Goal: Task Accomplishment & Management: Complete application form

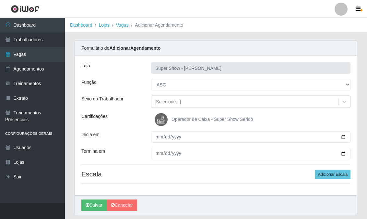
select select "16"
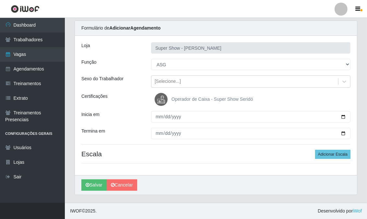
click at [170, 63] on select "[Selecione...] ASG Auxiliar de Estacionamento Balconista Embalador Embalador + …" at bounding box center [250, 64] width 199 height 11
click at [151, 59] on select "[Selecione...] ASG Auxiliar de Estacionamento Balconista Embalador Embalador + …" at bounding box center [250, 64] width 199 height 11
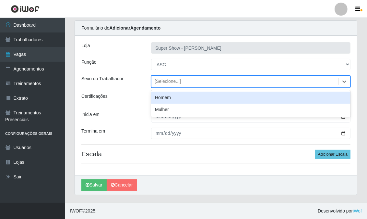
click at [167, 82] on div "[Selecione...]" at bounding box center [168, 81] width 26 height 7
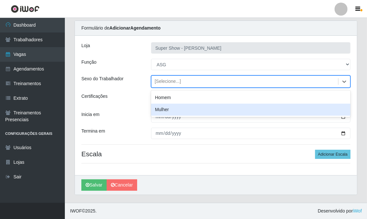
click at [173, 108] on div "Mulher" at bounding box center [250, 109] width 199 height 12
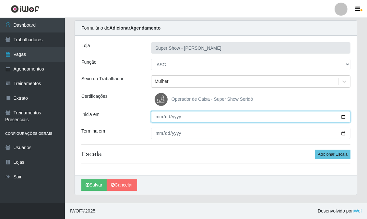
click at [159, 116] on input "Inicia em" at bounding box center [250, 116] width 199 height 11
type input "[DATE]"
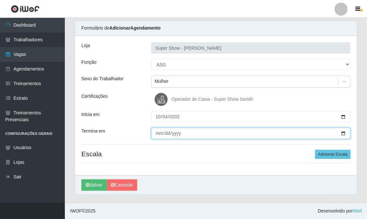
click at [155, 134] on input "Termina em" at bounding box center [250, 132] width 199 height 11
type input "[DATE]"
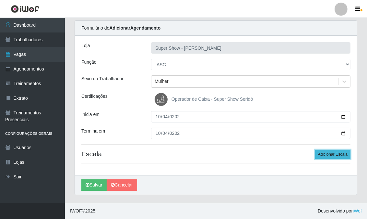
click at [345, 151] on button "Adicionar Escala" at bounding box center [332, 154] width 35 height 9
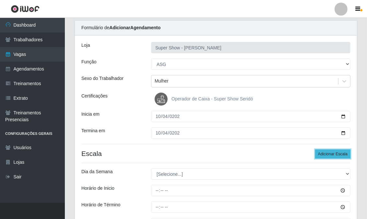
click at [345, 151] on button "Adicionar Escala" at bounding box center [332, 153] width 35 height 9
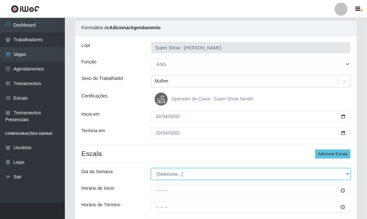
click at [182, 176] on select "[Selecione...] Segunda Terça Quarta Quinta Sexta Sábado Domingo" at bounding box center [250, 173] width 199 height 11
select select "6"
click at [151, 168] on select "[Selecione...] Segunda Terça Quarta Quinta Sexta Sábado Domingo" at bounding box center [250, 173] width 199 height 11
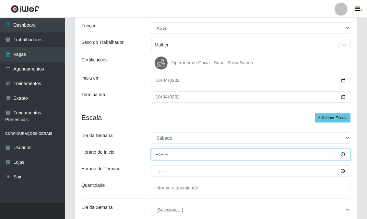
click at [158, 158] on input "Horário de Inicio" at bounding box center [250, 154] width 199 height 11
type input "13:00"
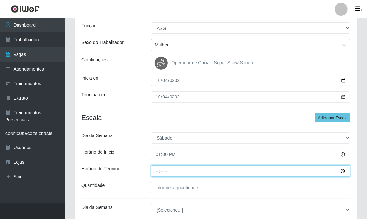
click at [156, 173] on input "Horário de Término" at bounding box center [250, 170] width 199 height 11
type input "19:00"
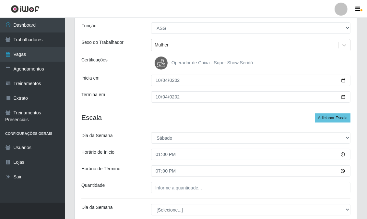
click at [161, 195] on div "Loja Super Show - [PERSON_NAME] Função [Selecione...] ASG Auxiliar de Estaciona…" at bounding box center [216, 140] width 282 height 283
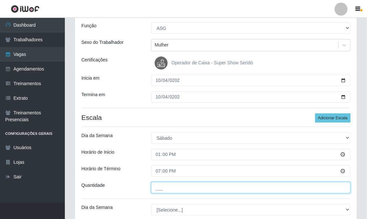
click at [163, 189] on input "___" at bounding box center [250, 187] width 199 height 11
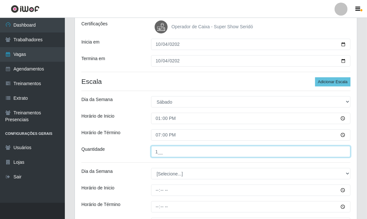
type input "1__"
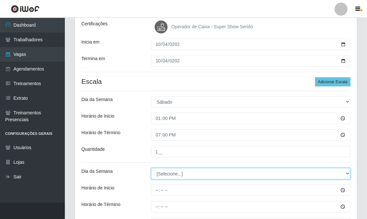
click at [167, 168] on select "[Selecione...] Segunda Terça Quarta Quinta Sexta Sábado Domingo" at bounding box center [250, 173] width 199 height 11
click at [167, 179] on select "[Selecione...] Segunda Terça Quarta Quinta Sexta Sábado Domingo" at bounding box center [250, 173] width 199 height 11
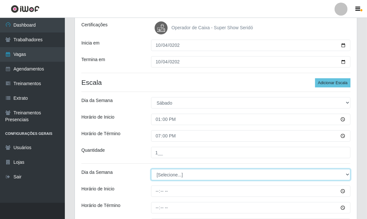
scroll to position [163, 0]
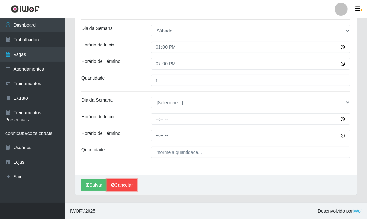
click at [120, 187] on link "Cancelar" at bounding box center [122, 184] width 30 height 11
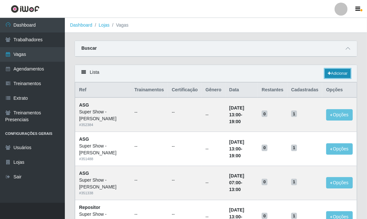
click at [342, 72] on link "Adicionar" at bounding box center [338, 73] width 26 height 9
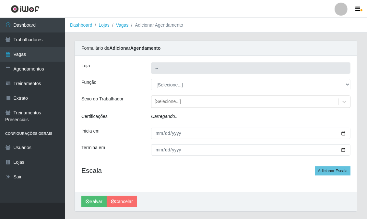
type input "Super Show - [PERSON_NAME]"
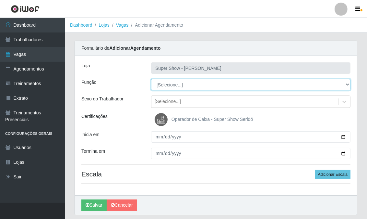
click at [173, 83] on select "[Selecione...] ASG Auxiliar de Estacionamento Balconista Embalador Embalador + …" at bounding box center [250, 84] width 199 height 11
select select "16"
click at [151, 79] on select "[Selecione...] ASG Auxiliar de Estacionamento Balconista Embalador Embalador + …" at bounding box center [250, 84] width 199 height 11
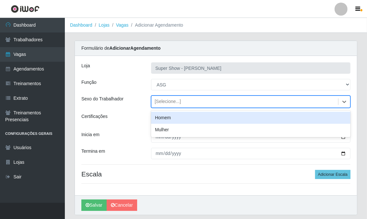
click at [170, 100] on div "[Selecione...]" at bounding box center [168, 101] width 26 height 7
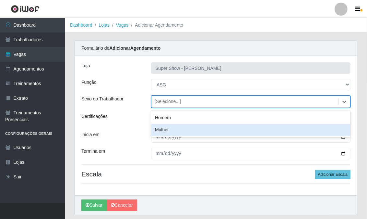
click at [165, 125] on div "Mulher" at bounding box center [250, 130] width 199 height 12
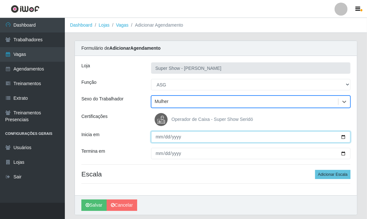
click at [157, 134] on input "Inicia em" at bounding box center [250, 136] width 199 height 11
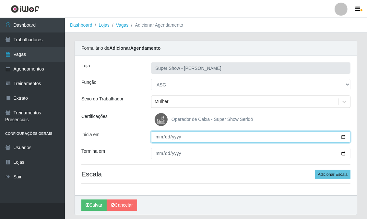
click at [157, 136] on input "Inicia em" at bounding box center [250, 136] width 199 height 11
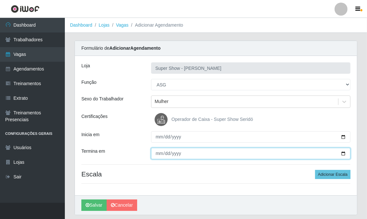
click at [160, 151] on input "Termina em" at bounding box center [250, 153] width 199 height 11
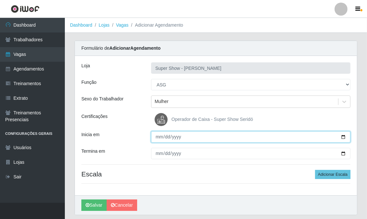
click at [159, 136] on input "Inicia em" at bounding box center [250, 136] width 199 height 11
type input "[DATE]"
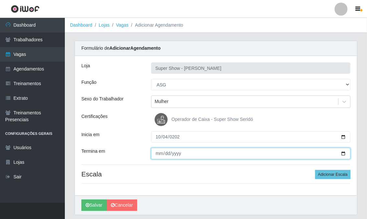
click at [157, 151] on input "Termina em" at bounding box center [250, 153] width 199 height 11
type input "[DATE]"
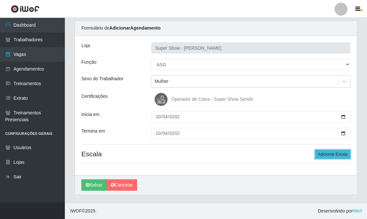
click at [330, 153] on button "Adicionar Escala" at bounding box center [332, 154] width 35 height 9
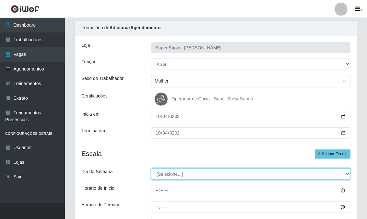
click at [167, 176] on select "[Selecione...] Segunda Terça Quarta Quinta Sexta Sábado Domingo" at bounding box center [250, 173] width 199 height 11
select select "6"
click at [151, 168] on select "[Selecione...] Segunda Terça Quarta Quinta Sexta Sábado Domingo" at bounding box center [250, 173] width 199 height 11
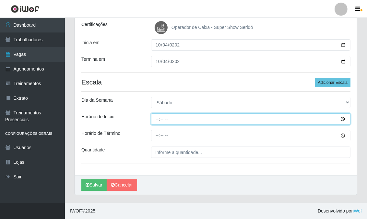
click at [153, 118] on input "Horário de Inicio" at bounding box center [250, 118] width 199 height 11
type input "13:00"
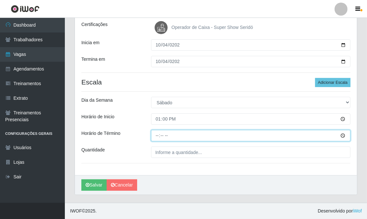
click at [157, 136] on input "Horário de Término" at bounding box center [250, 135] width 199 height 11
type input "19:00"
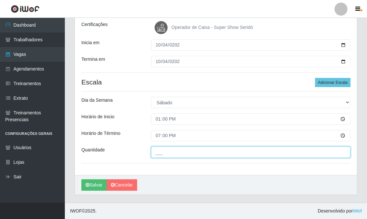
click at [159, 150] on input "___" at bounding box center [250, 151] width 199 height 11
type input "1__"
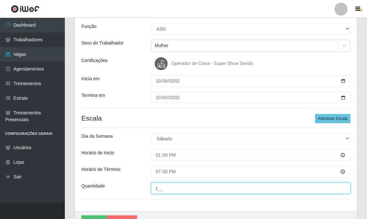
scroll to position [20, 0]
